Goal: Entertainment & Leisure: Consume media (video, audio)

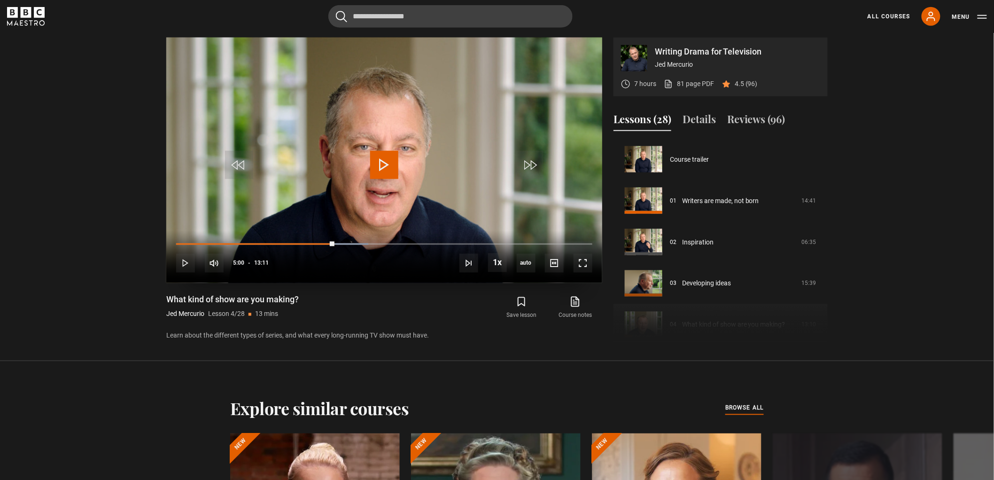
click at [385, 177] on span "Video Player" at bounding box center [384, 165] width 28 height 28
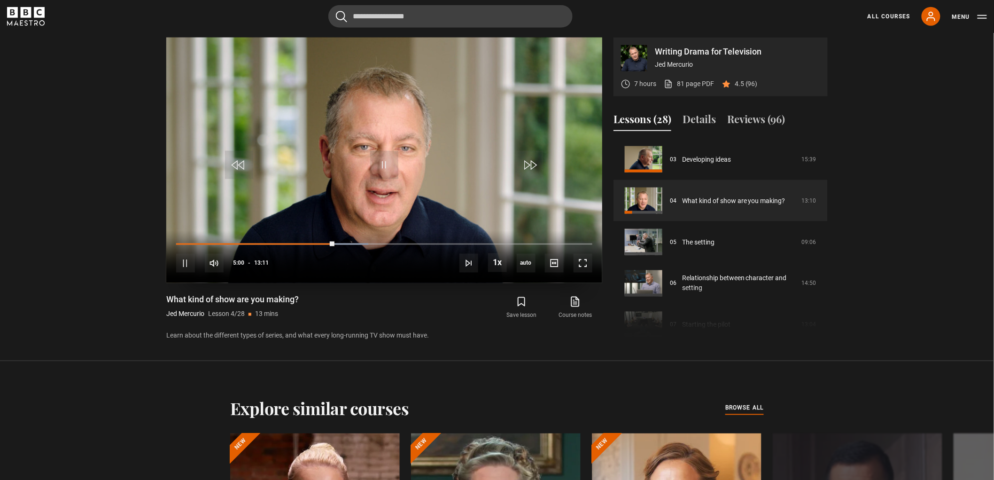
click at [591, 273] on div "10s Skip Back 10 seconds Pause 10s Skip Forward 10 seconds Loaded : 46.14% 06:0…" at bounding box center [384, 257] width 436 height 52
click at [581, 260] on span "Video Player" at bounding box center [583, 263] width 19 height 19
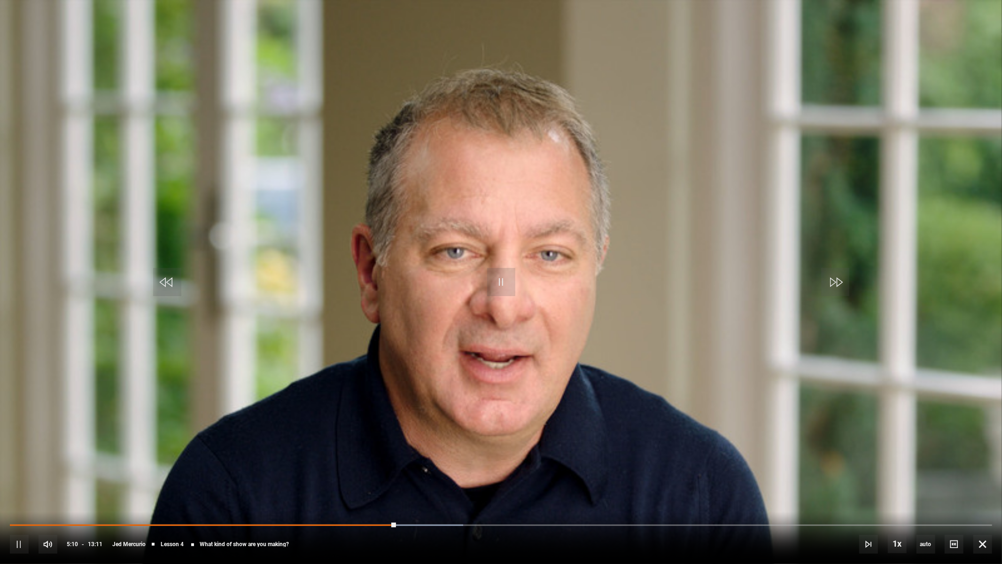
click at [557, 343] on video "Video Player" at bounding box center [501, 282] width 1002 height 564
click at [553, 295] on video "Video Player" at bounding box center [501, 282] width 1002 height 564
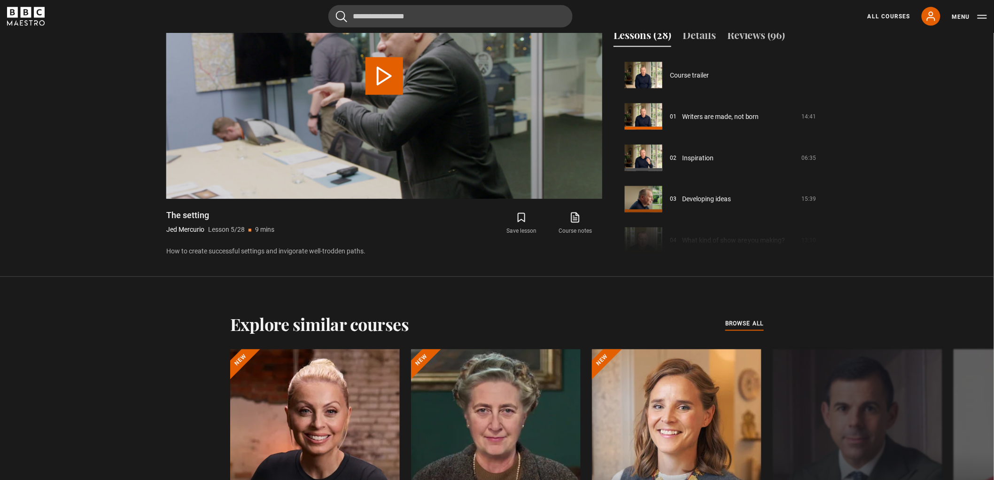
scroll to position [165, 0]
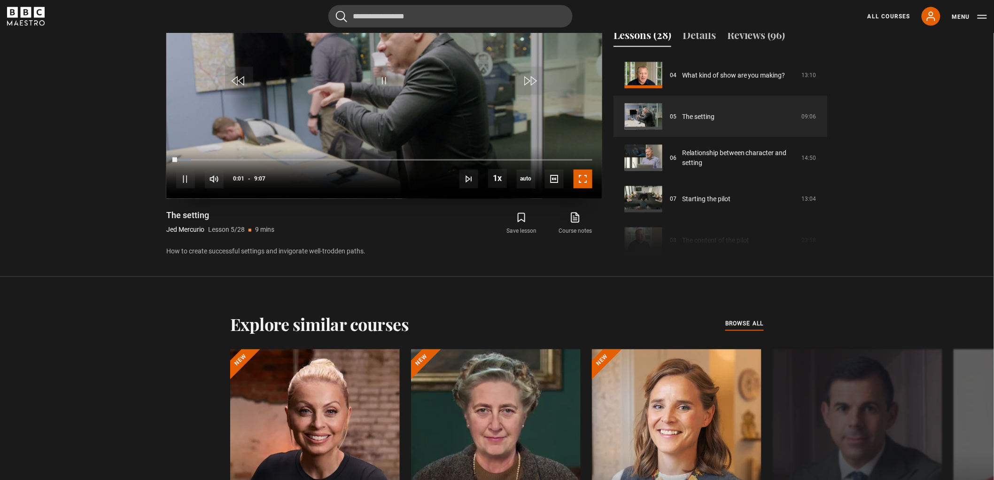
drag, startPoint x: 588, startPoint y: 185, endPoint x: 871, endPoint y: 376, distance: 341.9
click at [588, 185] on span "Video Player" at bounding box center [583, 179] width 19 height 19
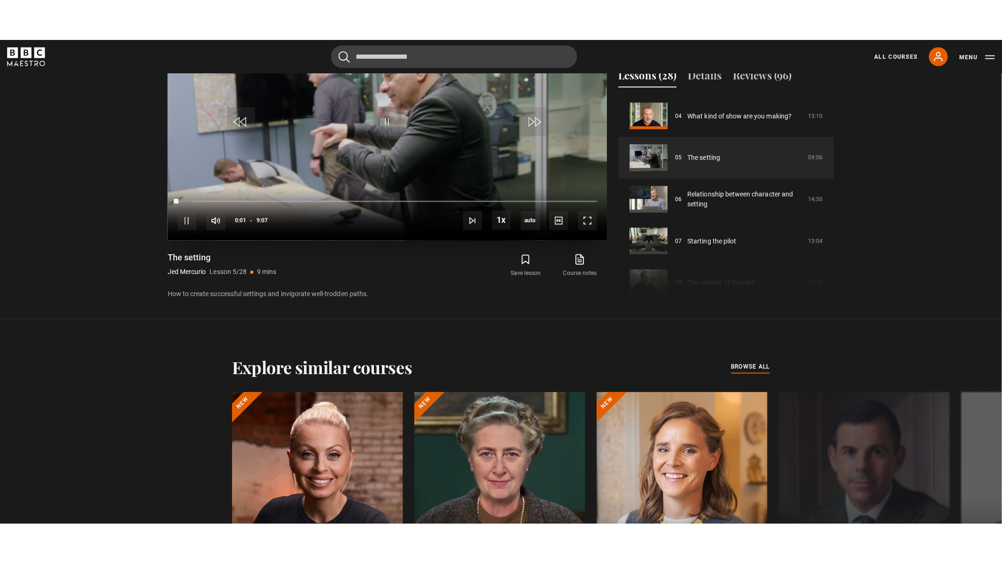
scroll to position [522, 0]
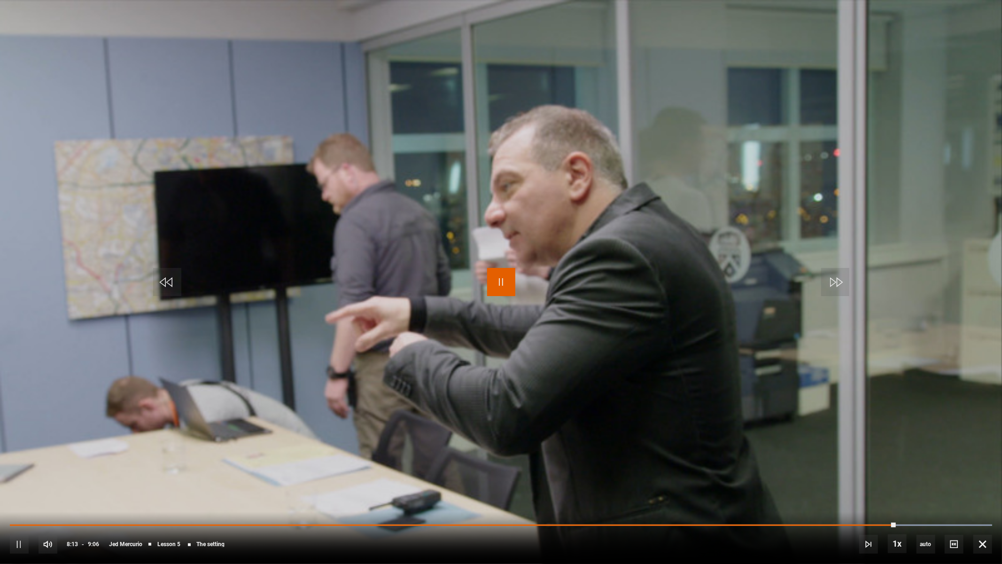
click at [495, 268] on span "Video Player" at bounding box center [501, 282] width 28 height 28
click at [612, 284] on video "Video Player" at bounding box center [501, 282] width 1002 height 564
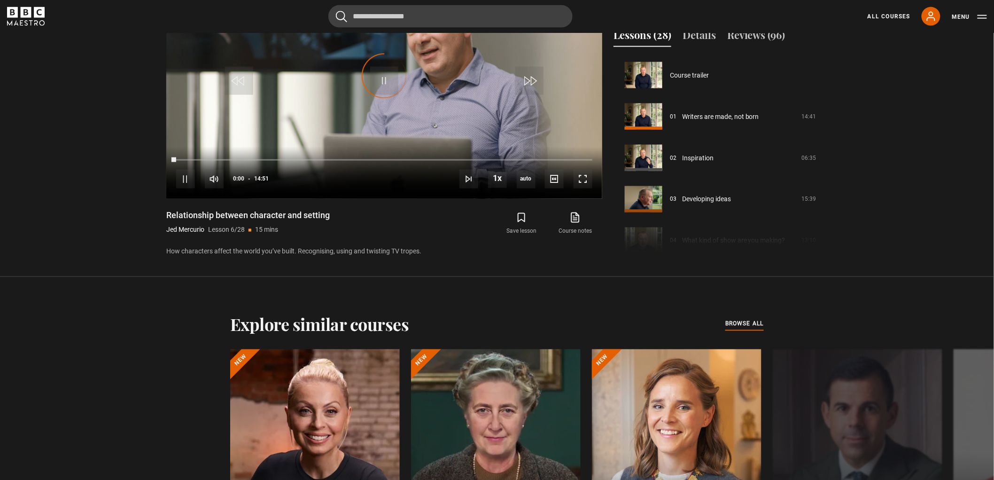
scroll to position [207, 0]
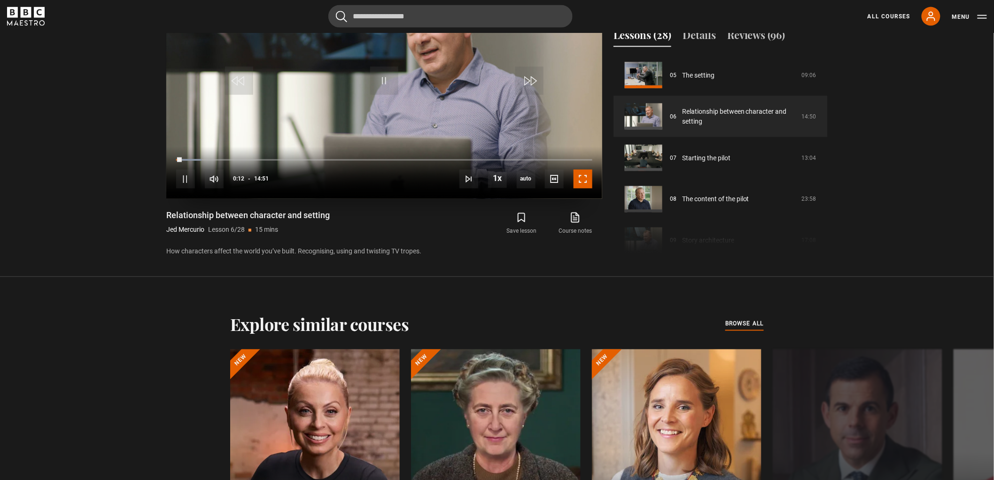
drag, startPoint x: 589, startPoint y: 171, endPoint x: 464, endPoint y: 260, distance: 153.6
click at [589, 171] on span "Video Player" at bounding box center [583, 179] width 19 height 19
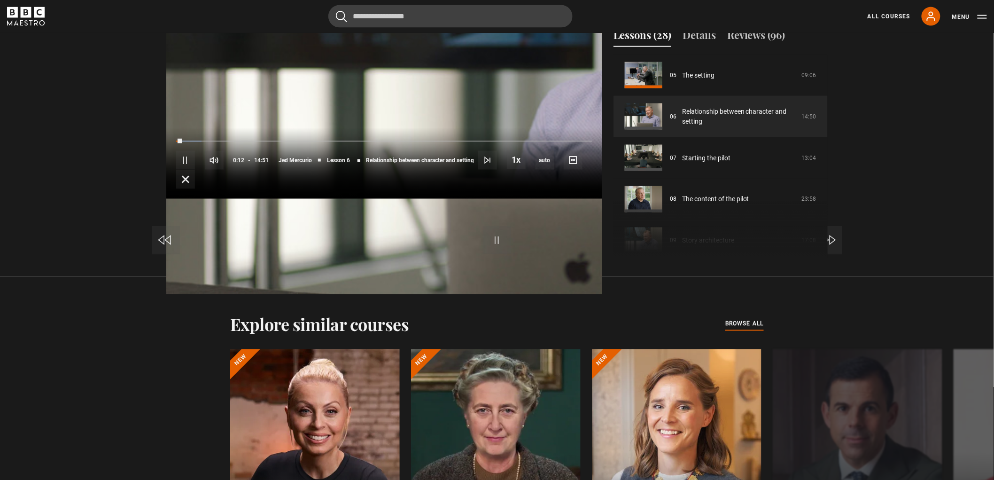
scroll to position [522, 0]
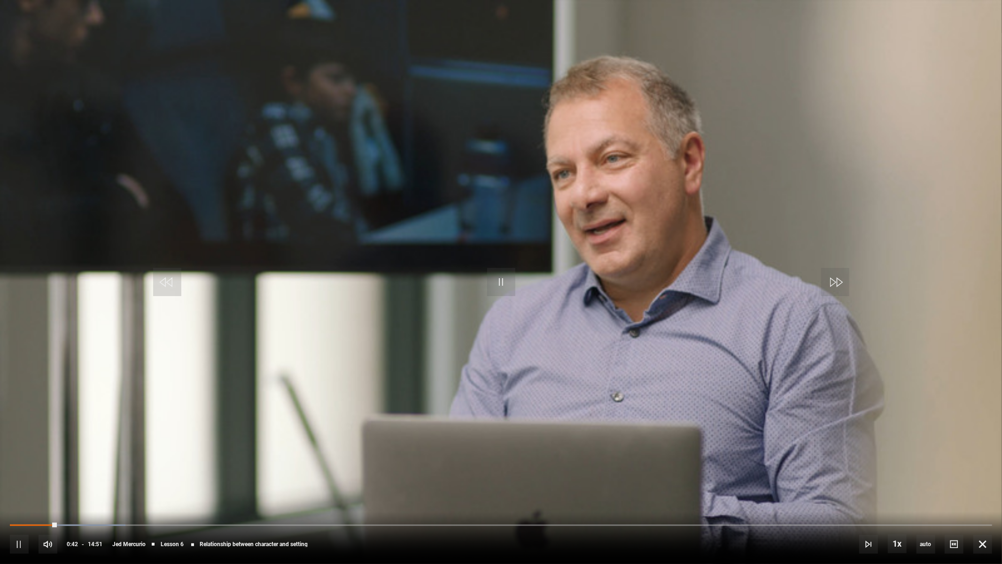
click at [471, 366] on video "Video Player" at bounding box center [501, 282] width 1002 height 564
click at [384, 259] on video "Video Player" at bounding box center [501, 282] width 1002 height 564
click at [992, 479] on span "Video Player" at bounding box center [983, 544] width 19 height 19
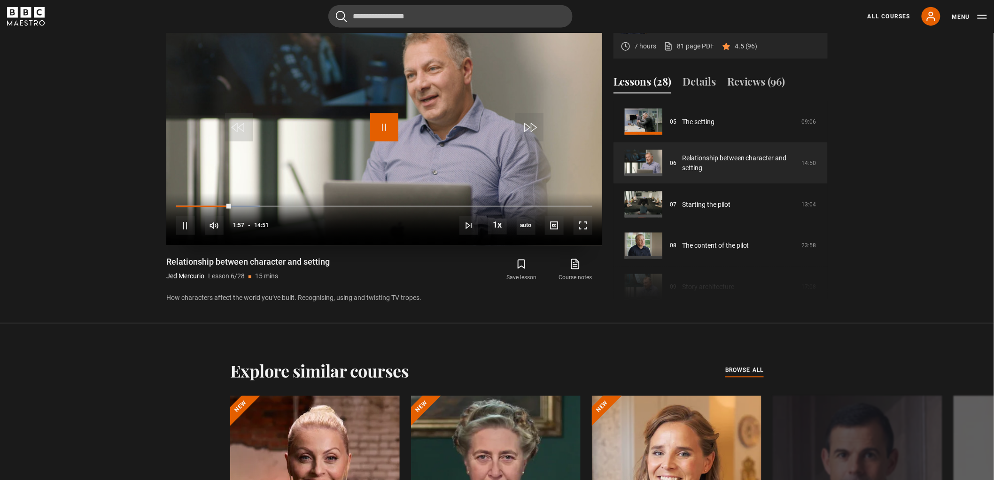
click at [385, 129] on span "Video Player" at bounding box center [384, 127] width 28 height 28
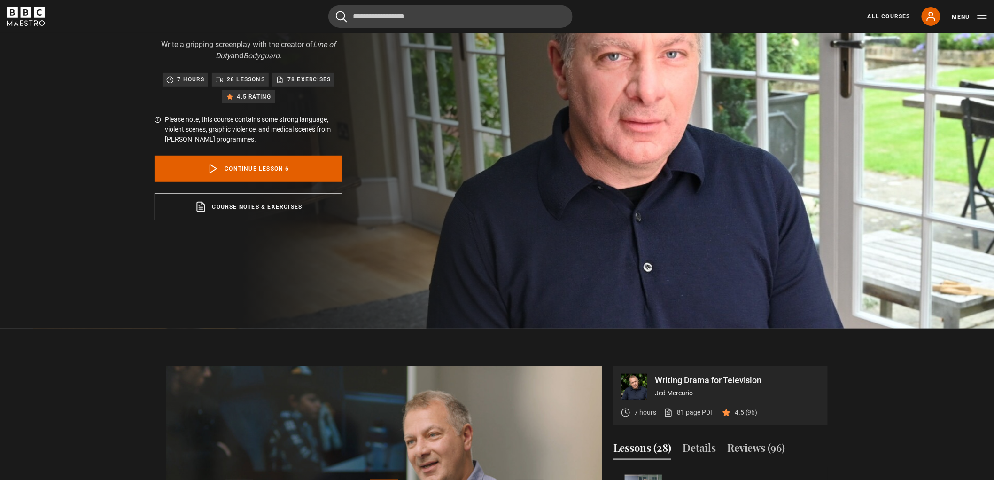
scroll to position [0, 0]
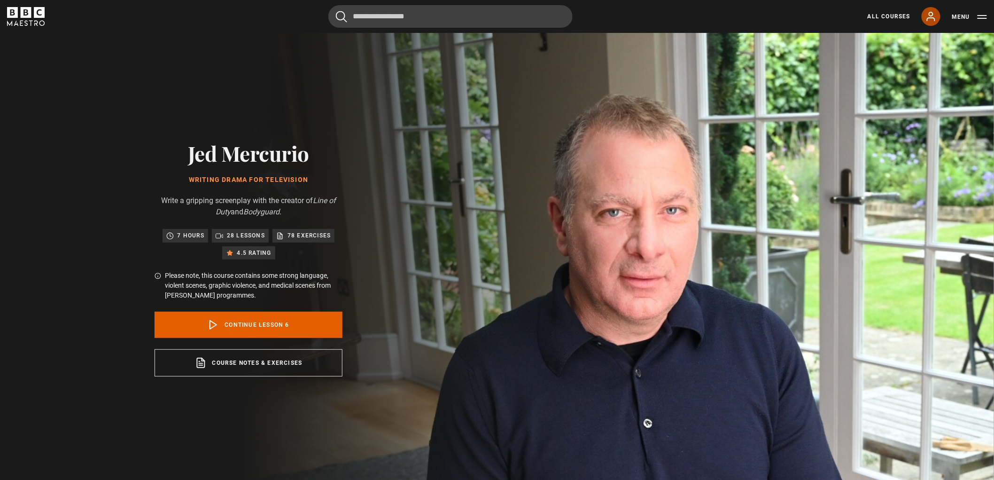
click at [932, 22] on icon at bounding box center [931, 16] width 11 height 11
click at [929, 14] on icon at bounding box center [931, 16] width 11 height 11
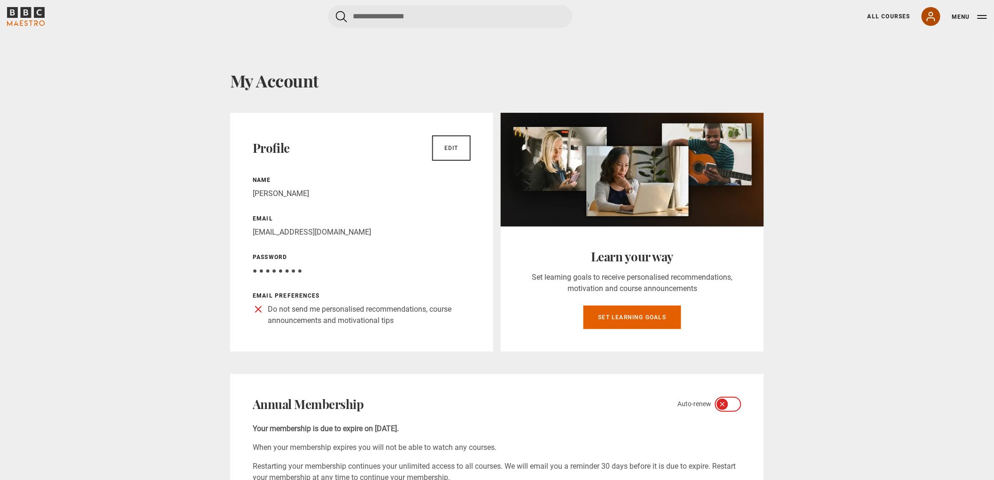
click at [933, 21] on icon at bounding box center [931, 16] width 11 height 11
click at [964, 16] on button "Menu" at bounding box center [969, 16] width 35 height 9
click at [956, 17] on button "Menu" at bounding box center [969, 16] width 35 height 9
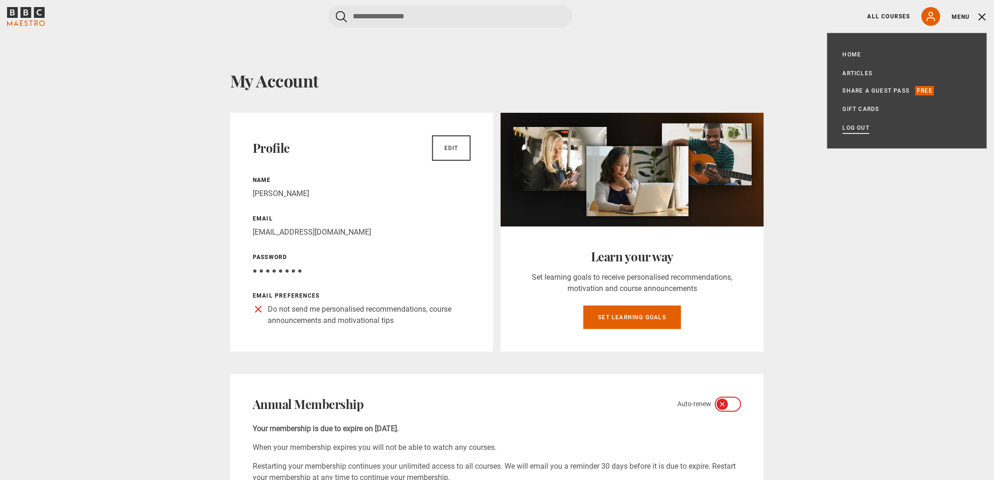
click at [846, 128] on link "Log out" at bounding box center [856, 127] width 27 height 9
